Goal: Transaction & Acquisition: Purchase product/service

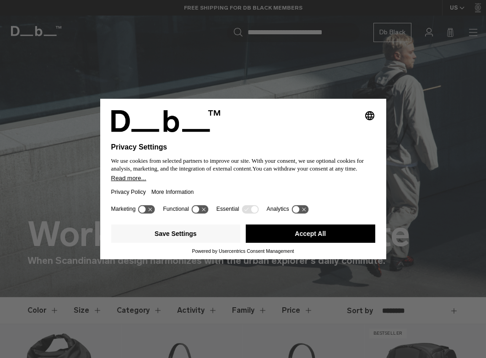
click at [323, 230] on button "Accept All" at bounding box center [311, 234] width 130 height 18
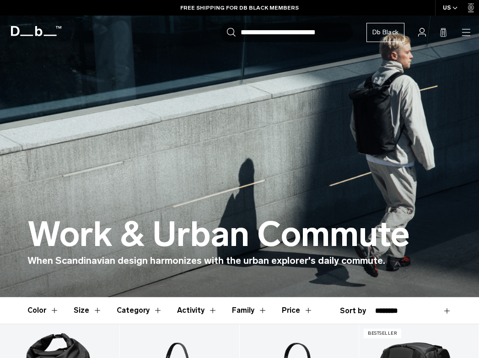
scroll to position [122, 0]
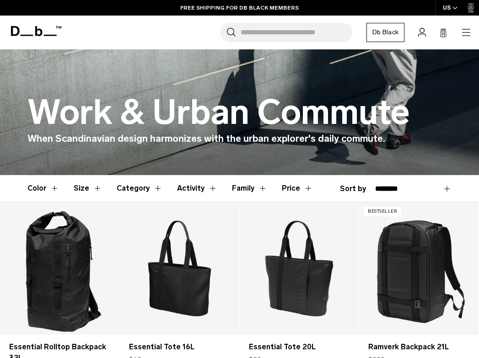
click at [154, 190] on button "Category" at bounding box center [140, 188] width 46 height 27
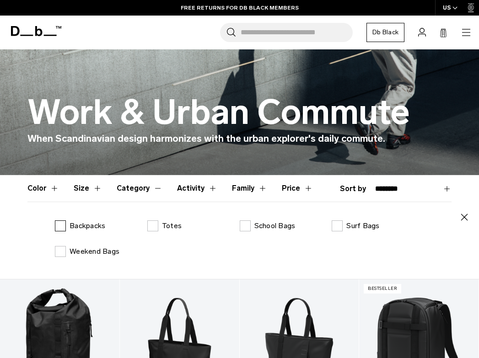
click at [59, 228] on label "Backpacks" at bounding box center [80, 226] width 50 height 11
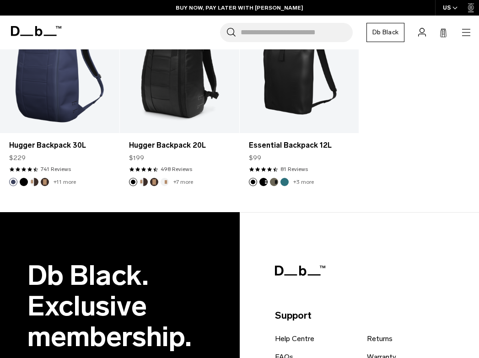
scroll to position [610, 0]
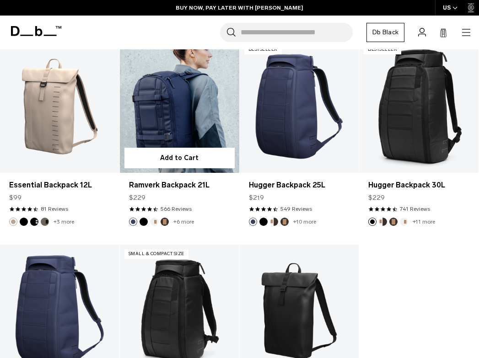
click at [174, 135] on link "Ramverk Backpack 21L" at bounding box center [179, 106] width 119 height 133
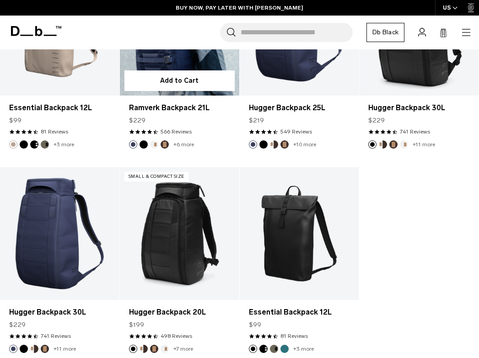
scroll to position [533, 0]
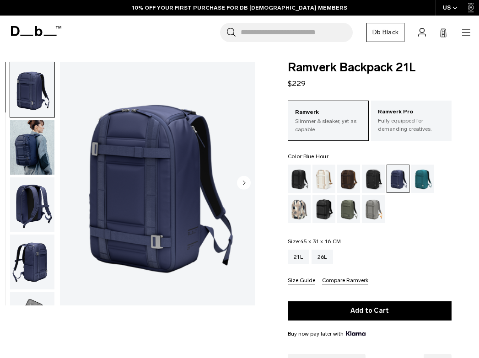
click at [39, 208] on img "button" at bounding box center [32, 205] width 44 height 55
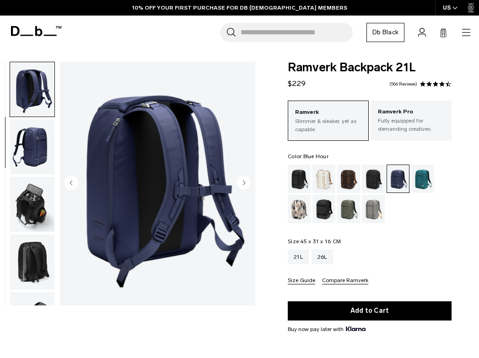
click at [26, 211] on img "button" at bounding box center [32, 204] width 44 height 55
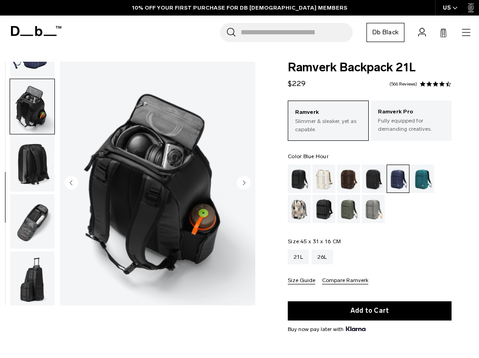
scroll to position [215, 0]
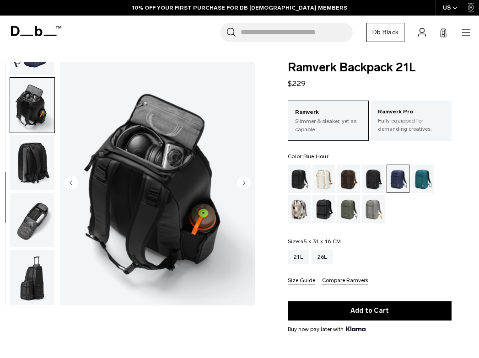
click at [27, 195] on img "button" at bounding box center [32, 220] width 44 height 55
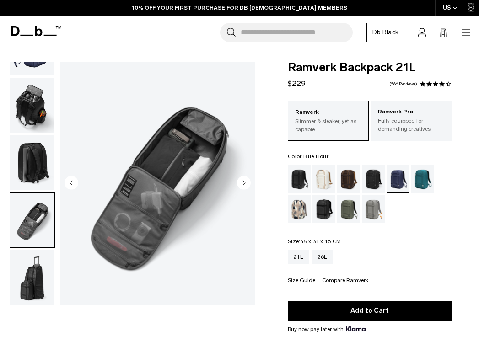
click at [23, 232] on img "button" at bounding box center [32, 220] width 44 height 55
click at [29, 279] on img "button" at bounding box center [32, 277] width 44 height 55
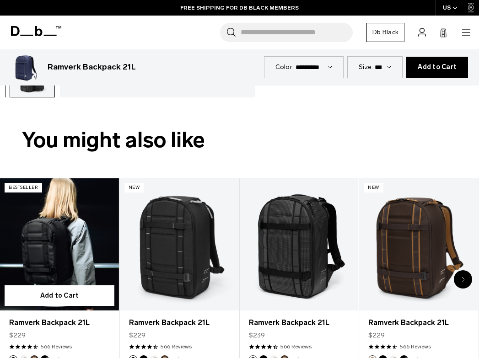
scroll to position [0, 0]
